Goal: Task Accomplishment & Management: Manage account settings

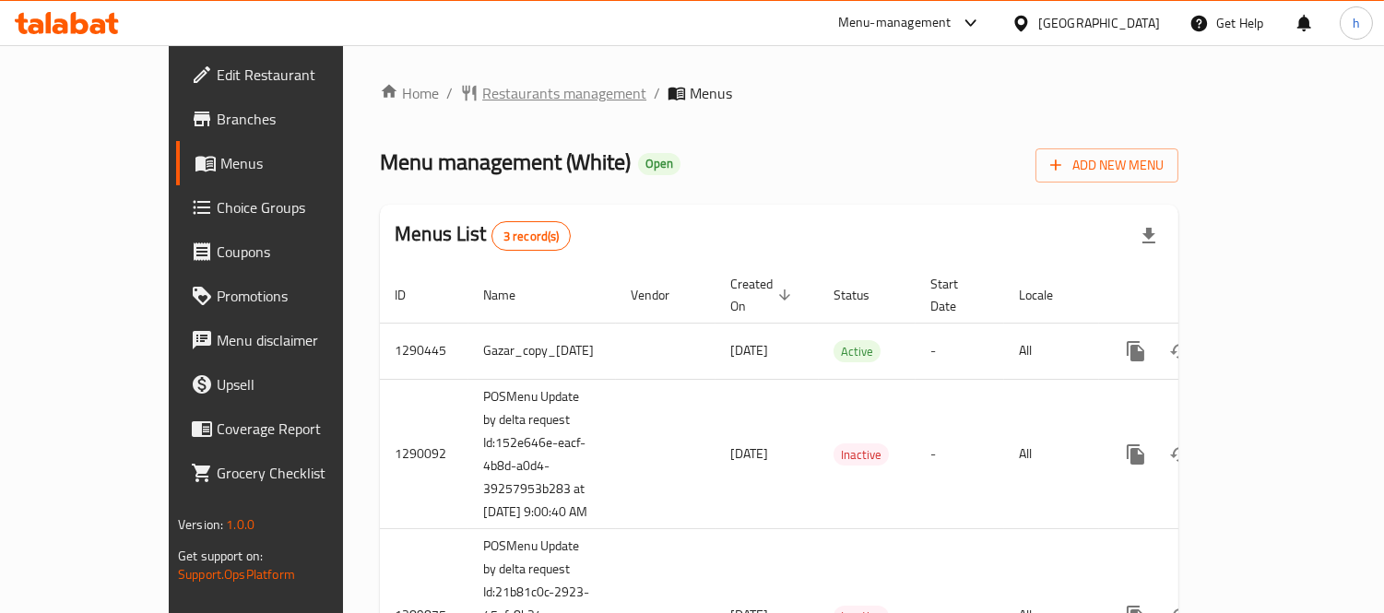
click at [482, 89] on span "Restaurants management" at bounding box center [564, 93] width 164 height 22
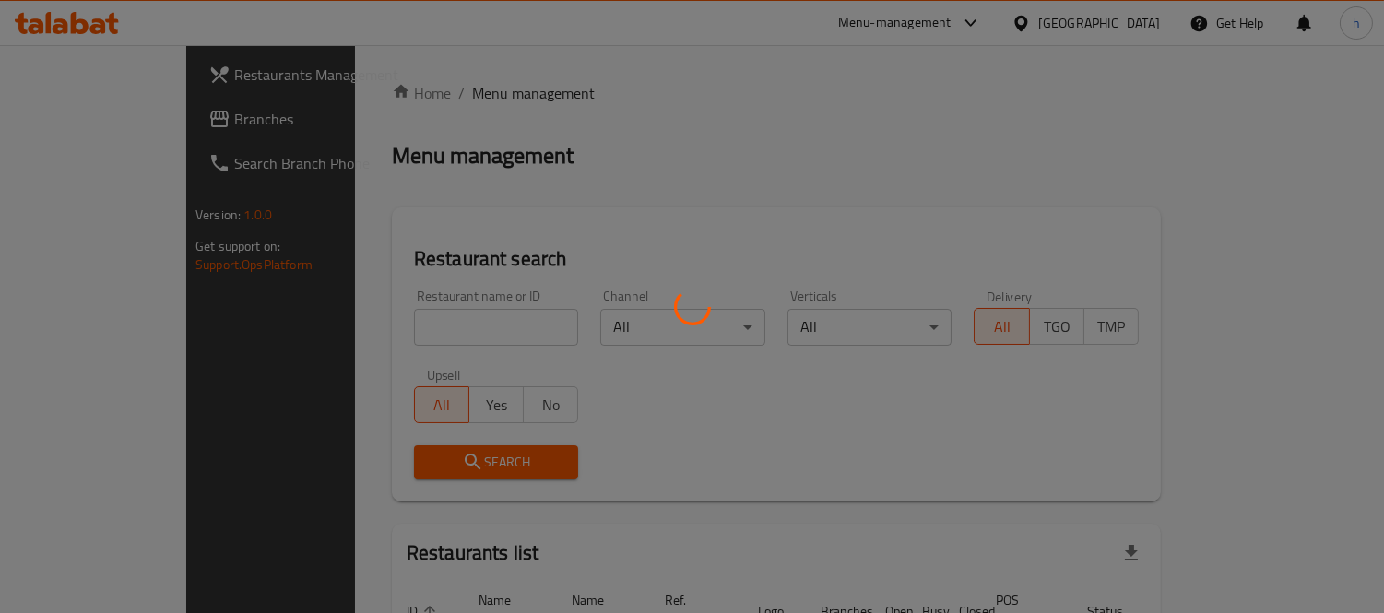
click at [417, 327] on div at bounding box center [692, 306] width 1384 height 613
click at [409, 332] on div at bounding box center [692, 306] width 1384 height 613
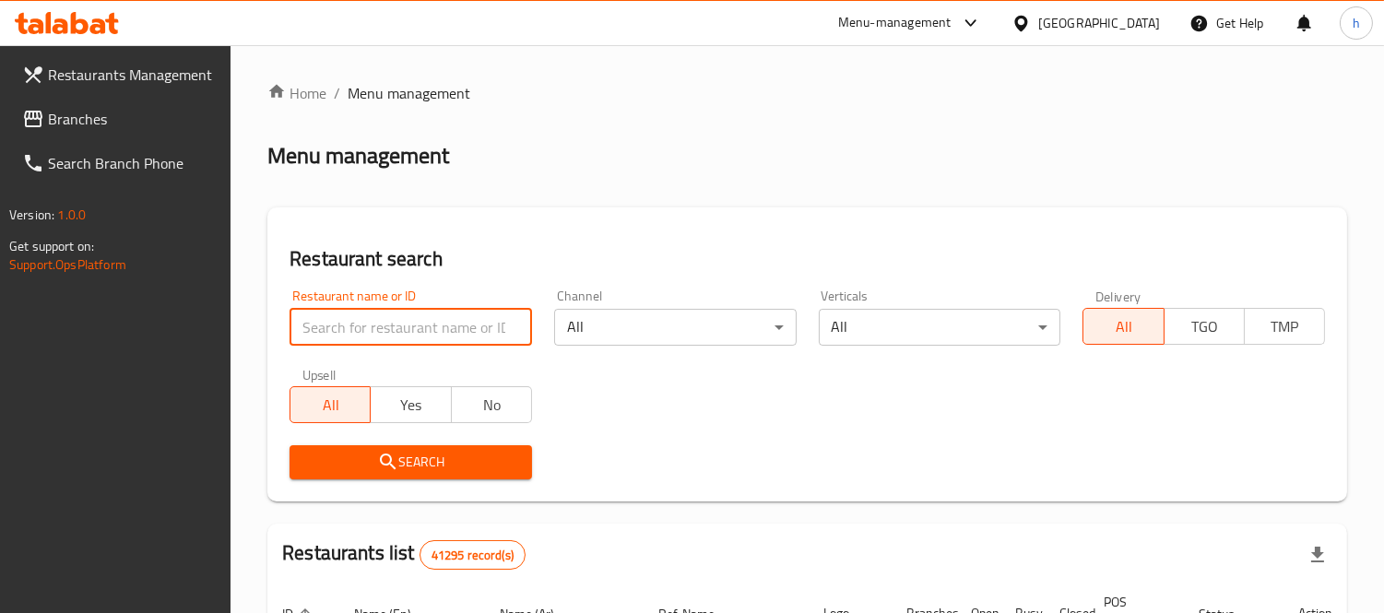
click at [428, 325] on input "search" at bounding box center [411, 327] width 243 height 37
paste input "628399"
type input "628399"
click button "Search" at bounding box center [411, 462] width 243 height 34
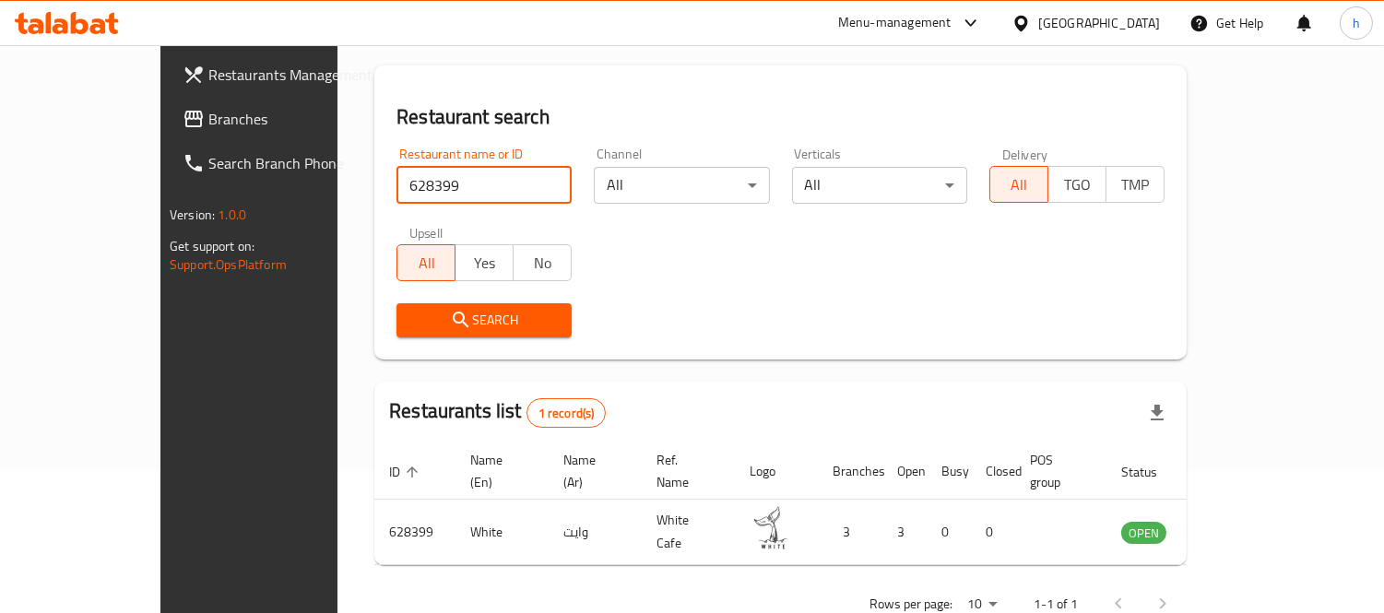
scroll to position [172, 0]
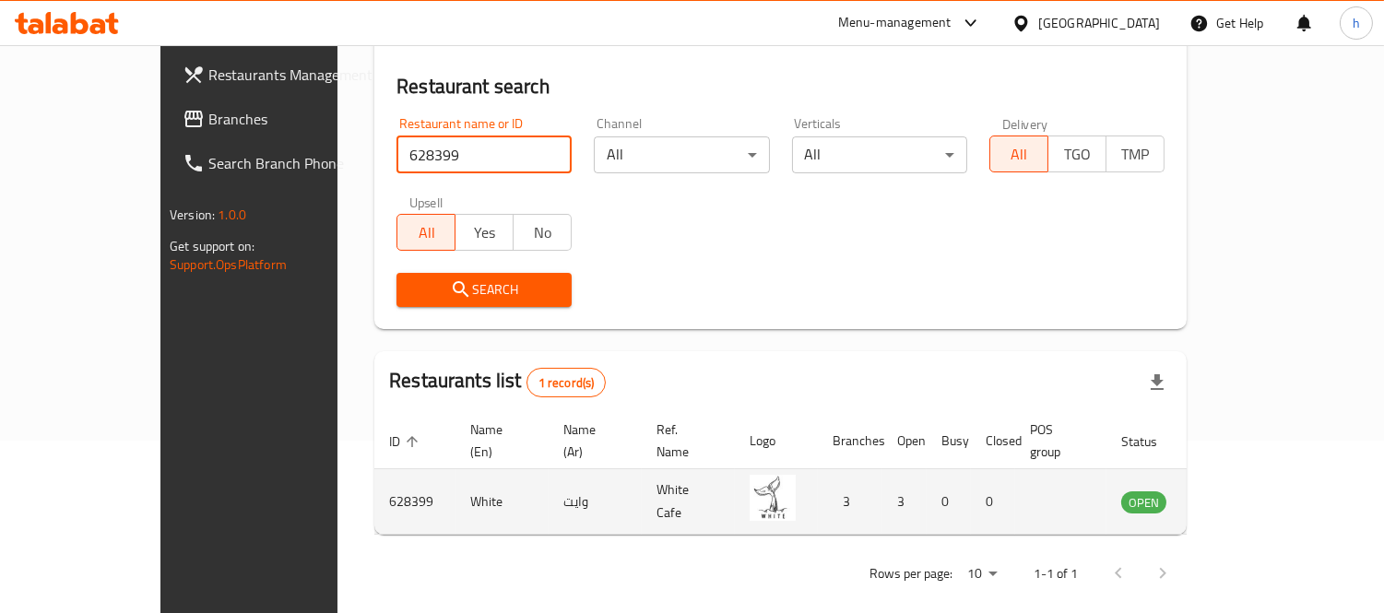
click at [1239, 495] on icon "enhanced table" at bounding box center [1229, 503] width 20 height 16
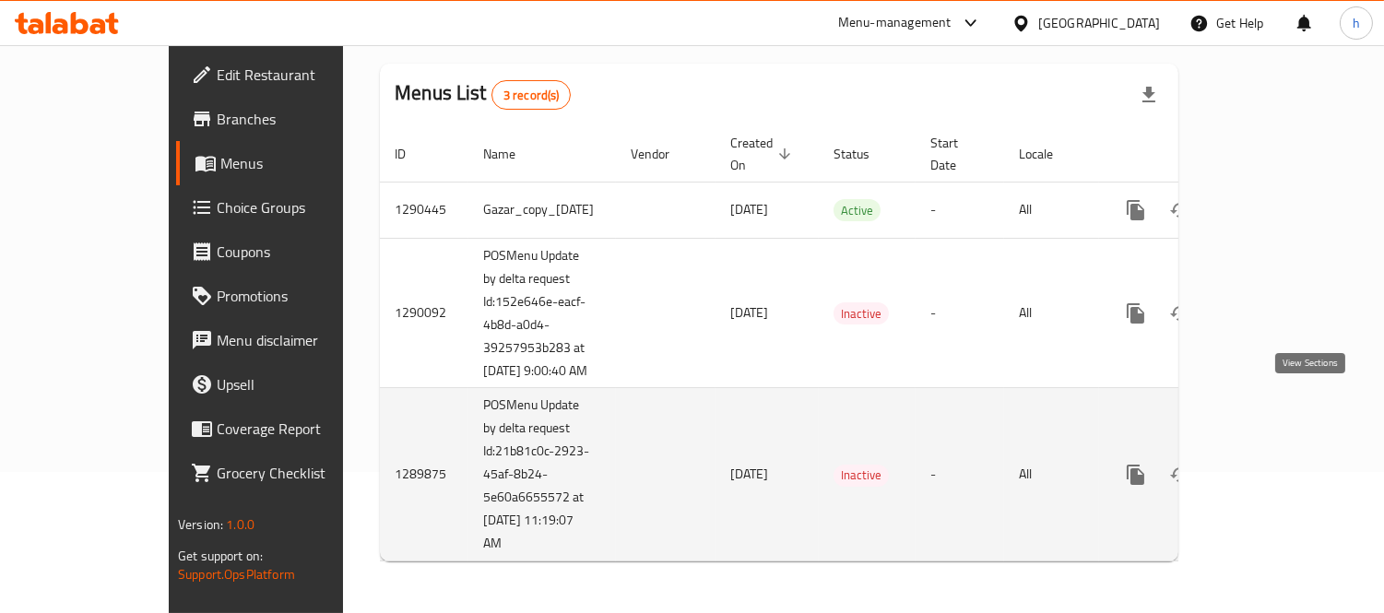
scroll to position [51, 0]
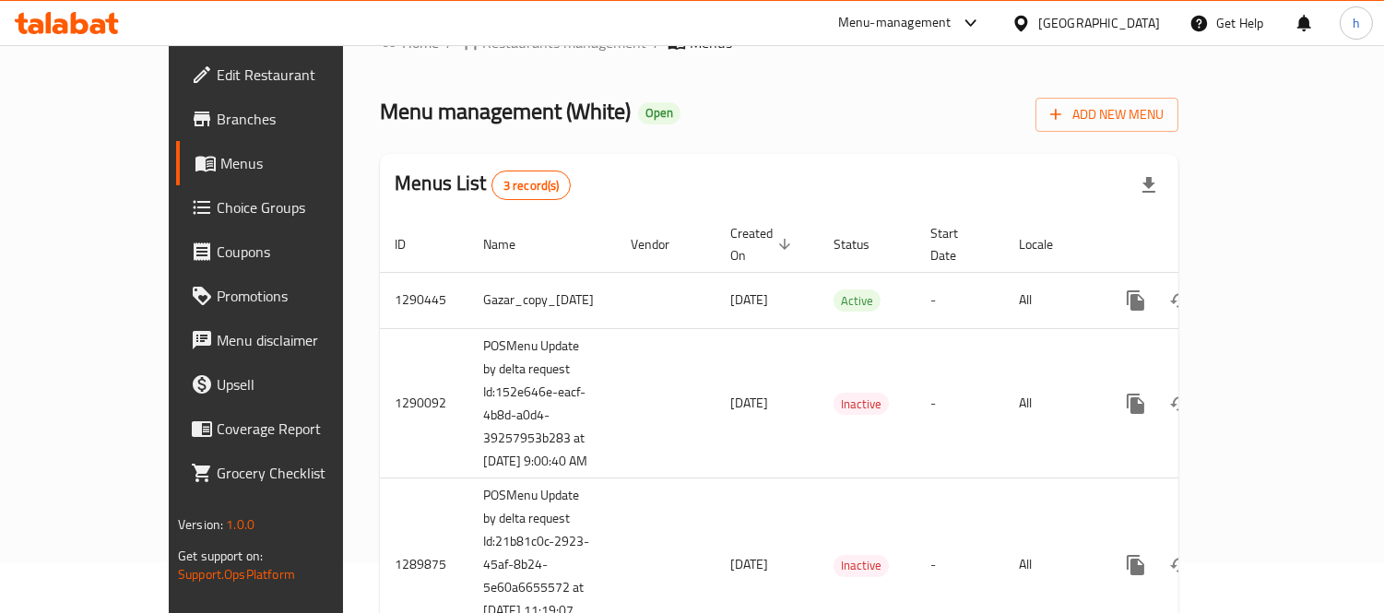
click at [217, 212] on span "Choice Groups" at bounding box center [301, 207] width 169 height 22
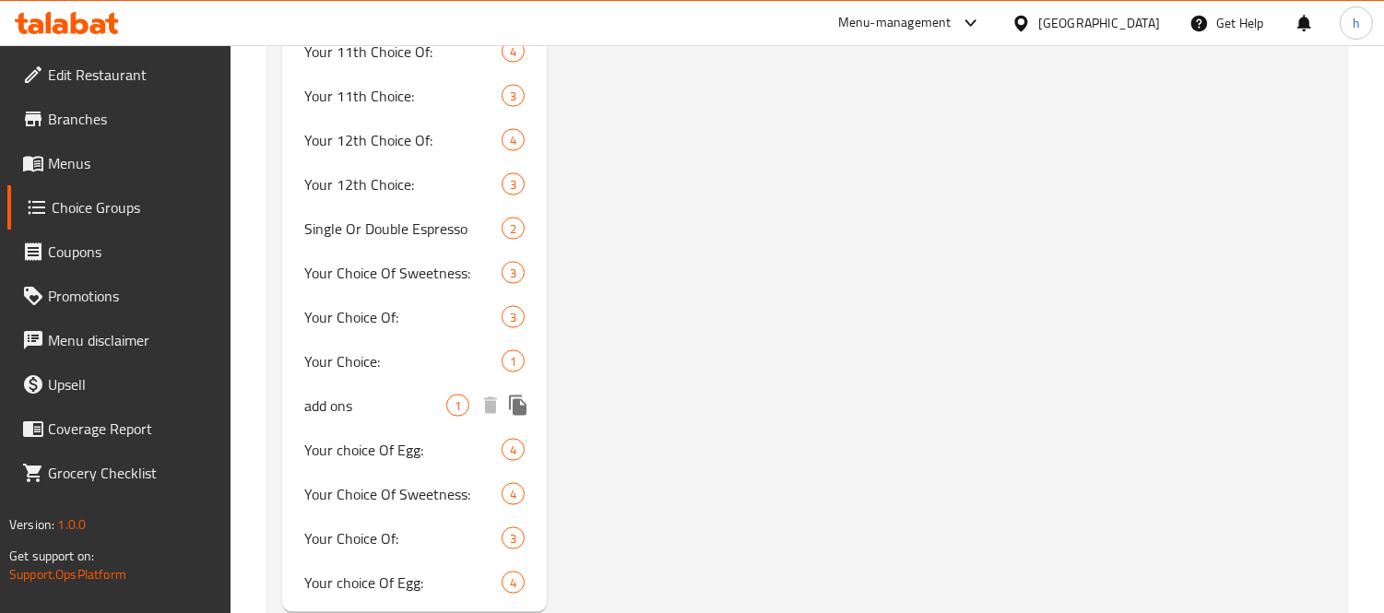
scroll to position [5605, 0]
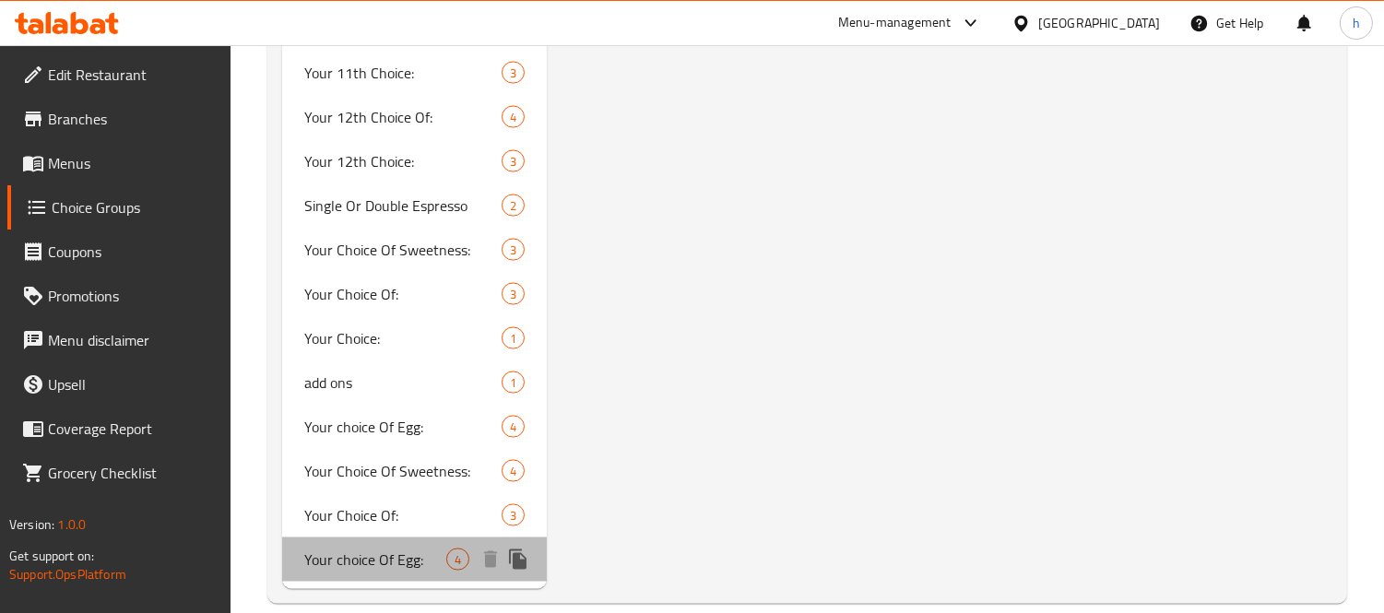
click at [370, 549] on span "Your choice Of Egg:" at bounding box center [375, 560] width 142 height 22
type input "Your choice Of Egg:"
type input "اختيارك من البيض:"
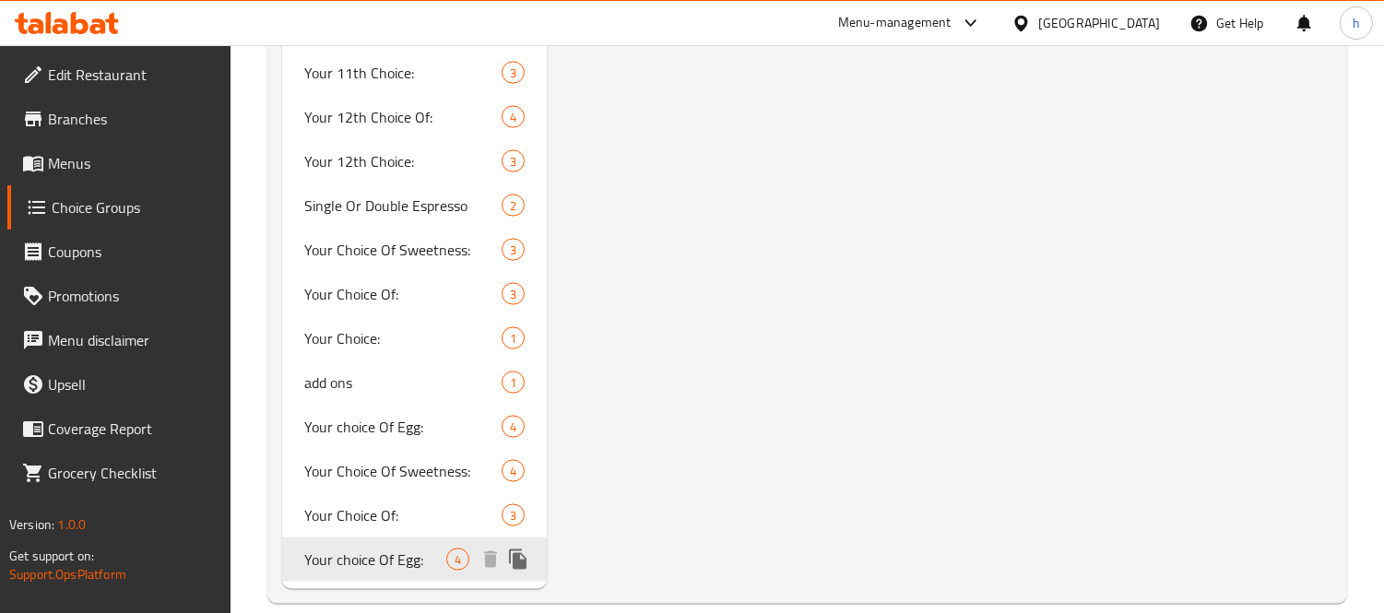
click at [363, 549] on span "Your choice Of Egg:" at bounding box center [375, 560] width 142 height 22
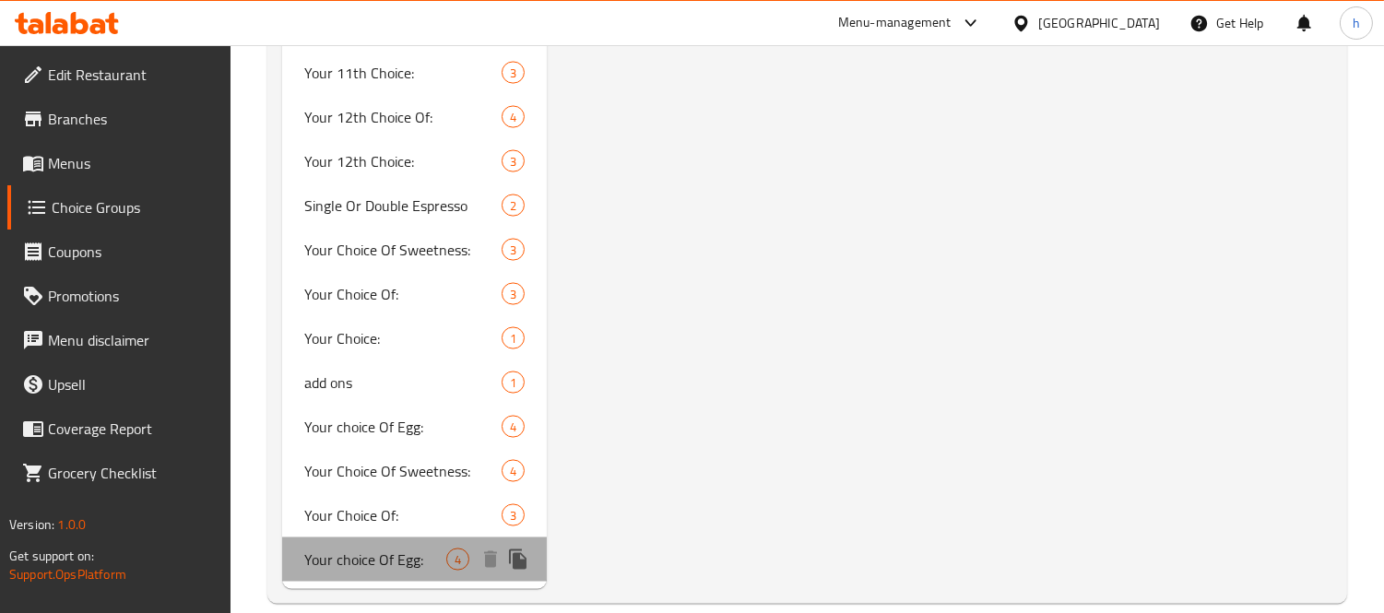
click at [363, 549] on span "Your choice Of Egg:" at bounding box center [375, 560] width 142 height 22
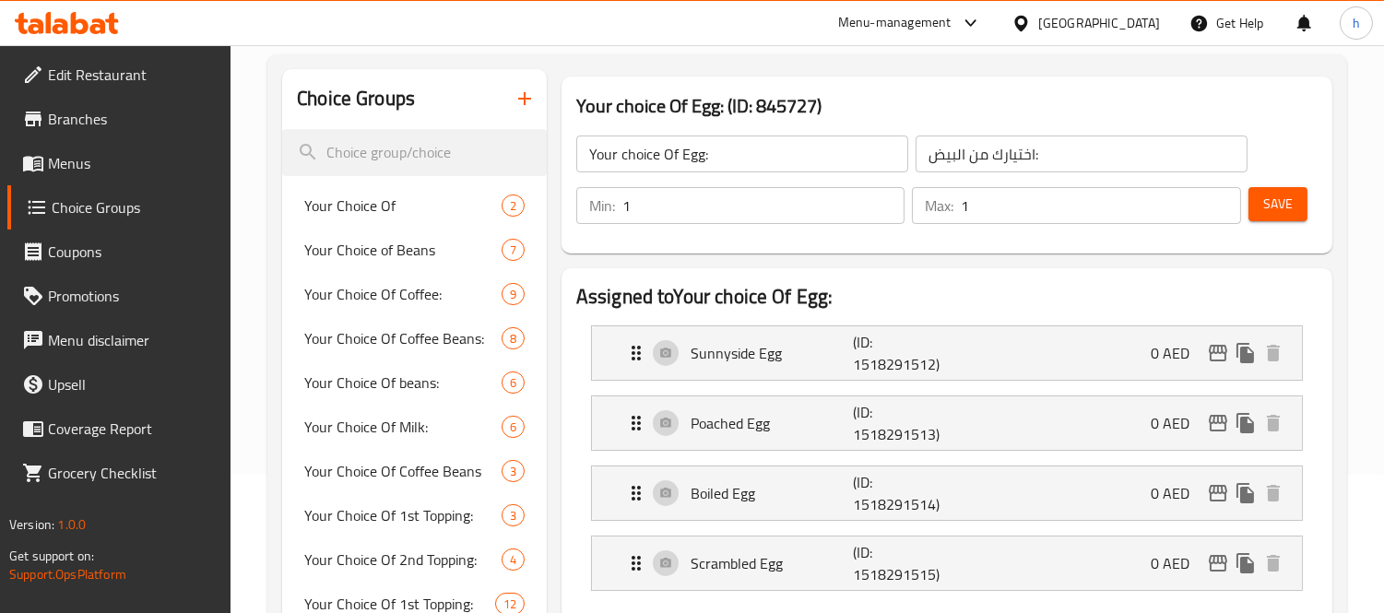
scroll to position [72, 0]
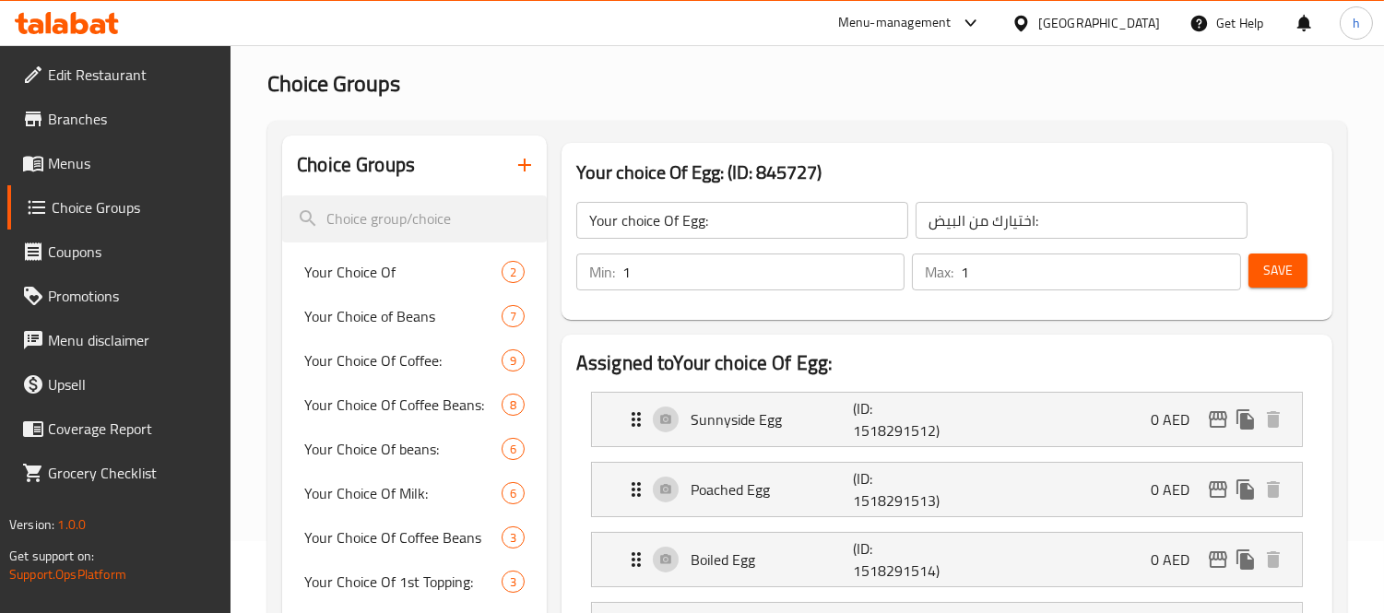
click at [69, 15] on icon at bounding box center [67, 23] width 104 height 22
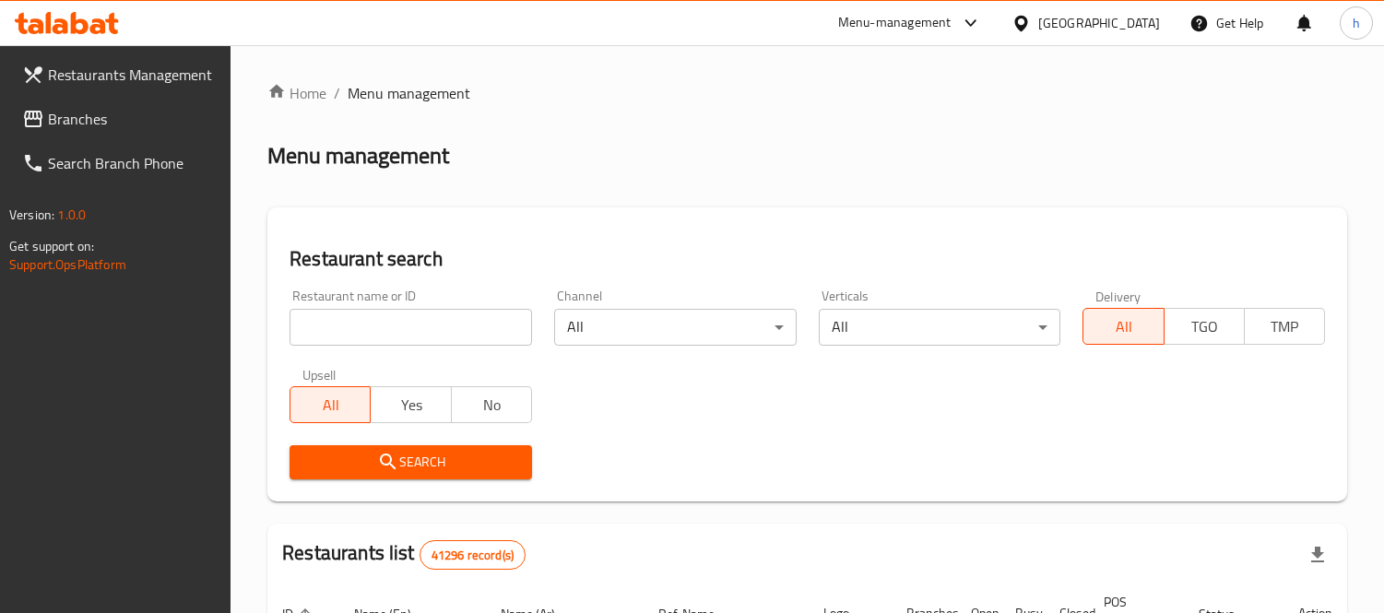
scroll to position [72, 0]
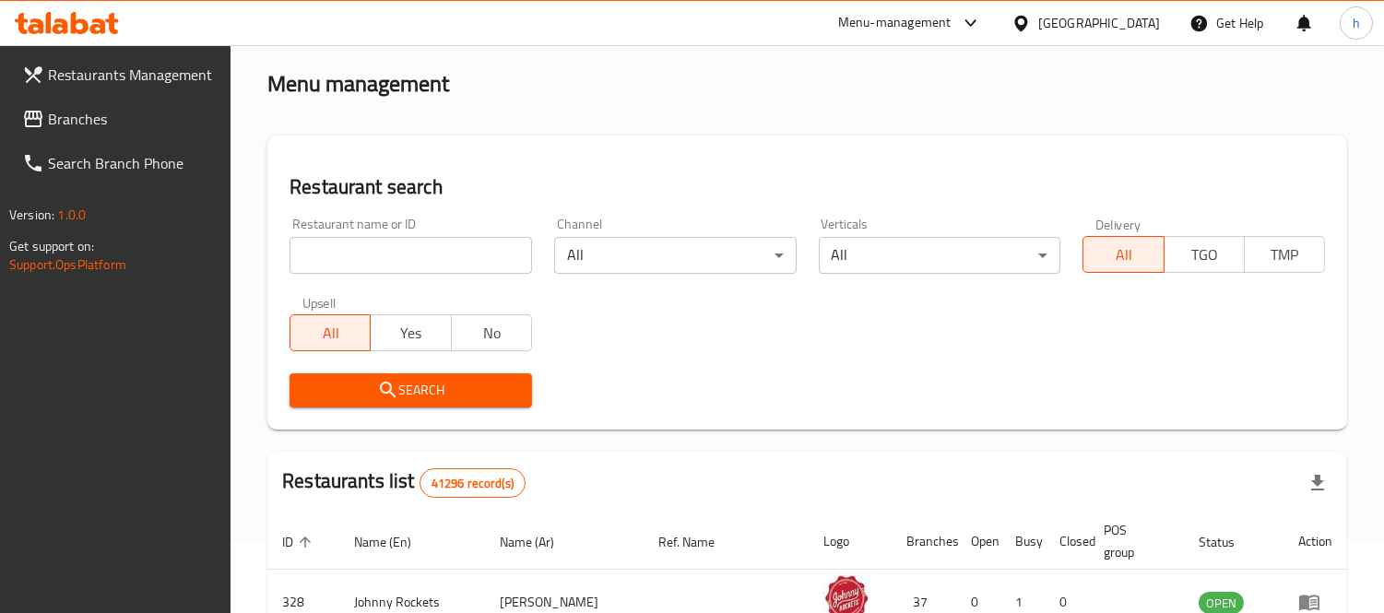
click at [41, 109] on icon at bounding box center [33, 119] width 22 height 22
